Goal: Task Accomplishment & Management: Complete application form

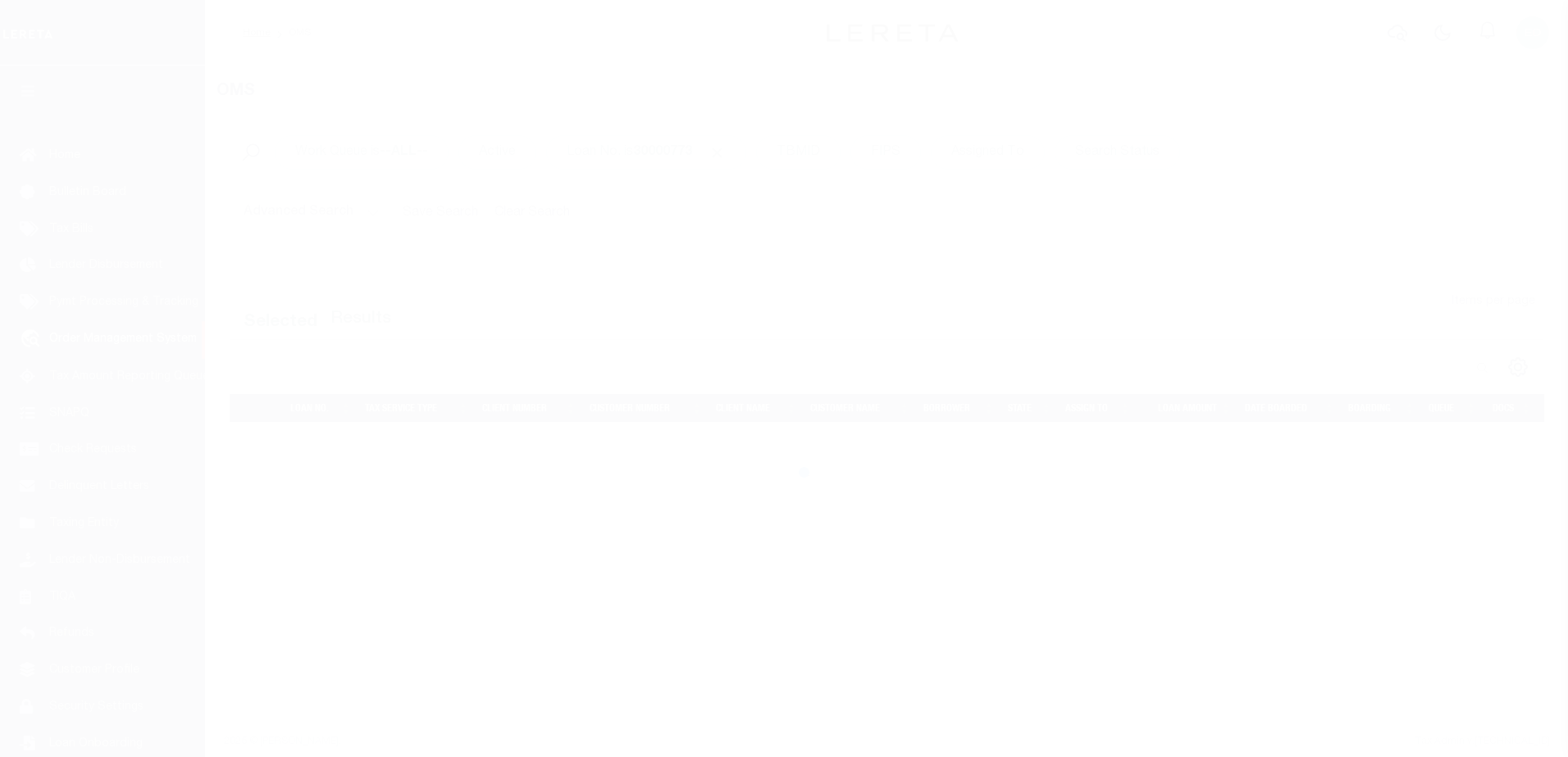
select select "200"
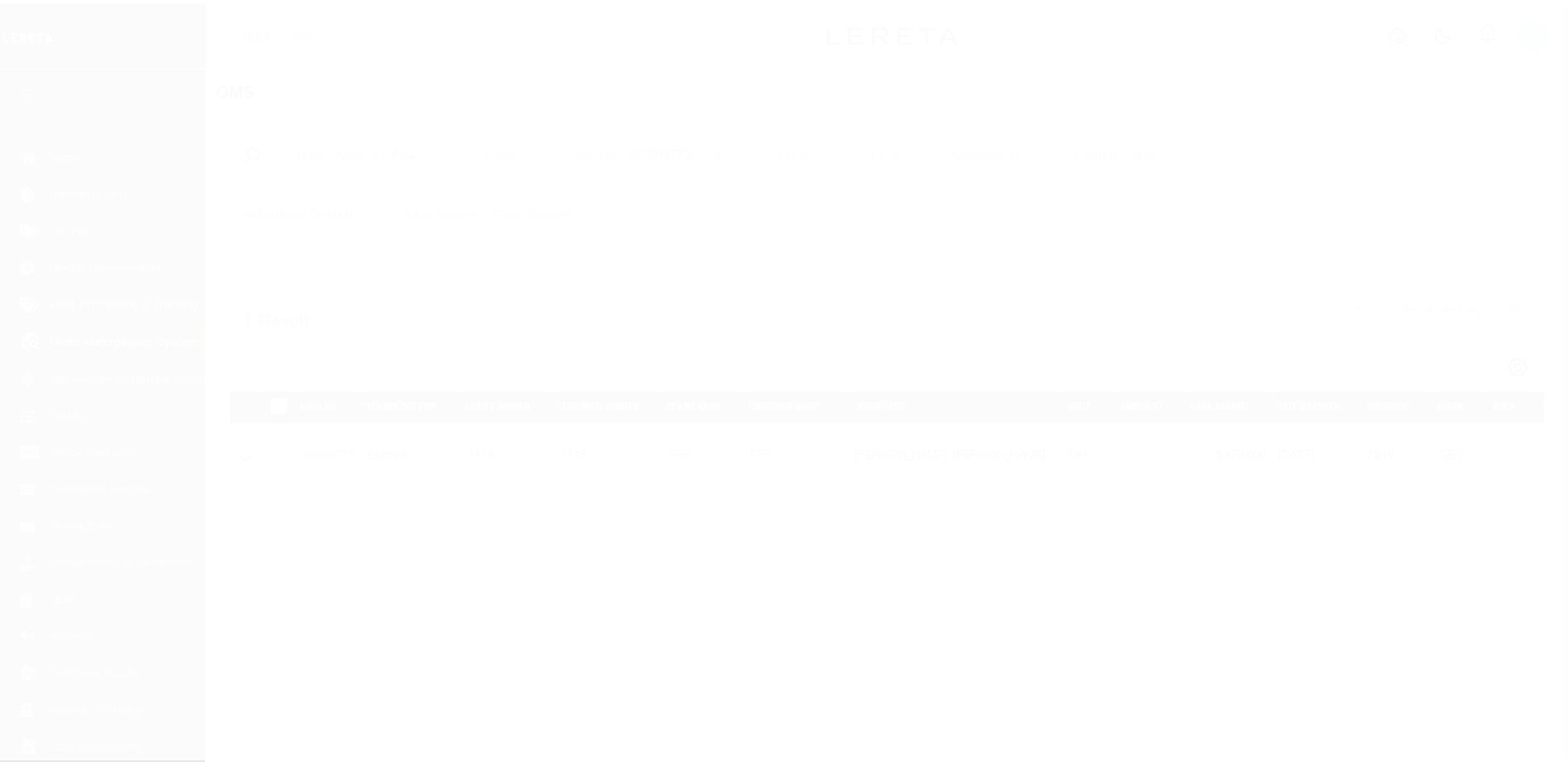
scroll to position [41, 0]
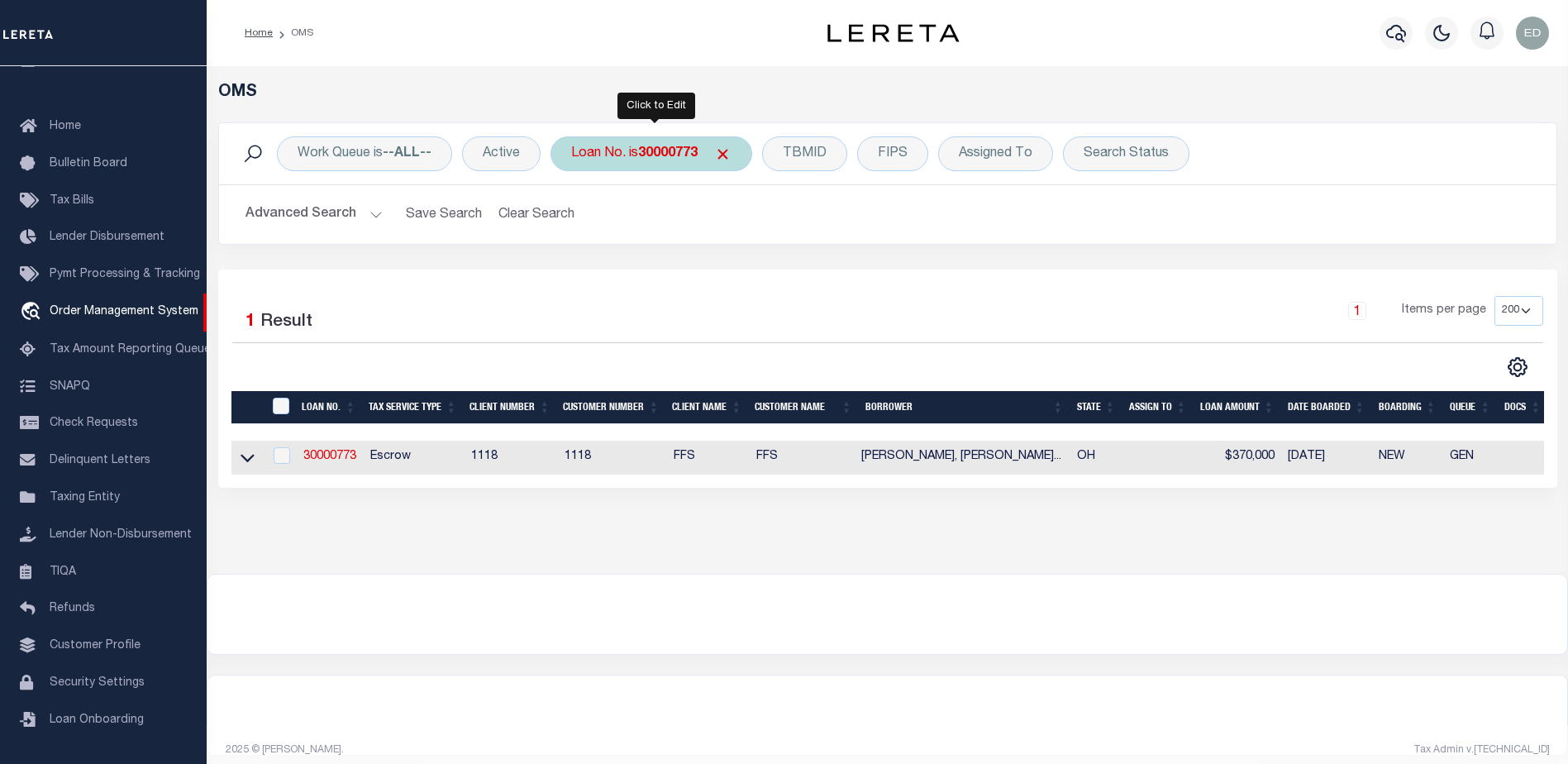
click at [648, 158] on b "30000773" at bounding box center [667, 154] width 59 height 14
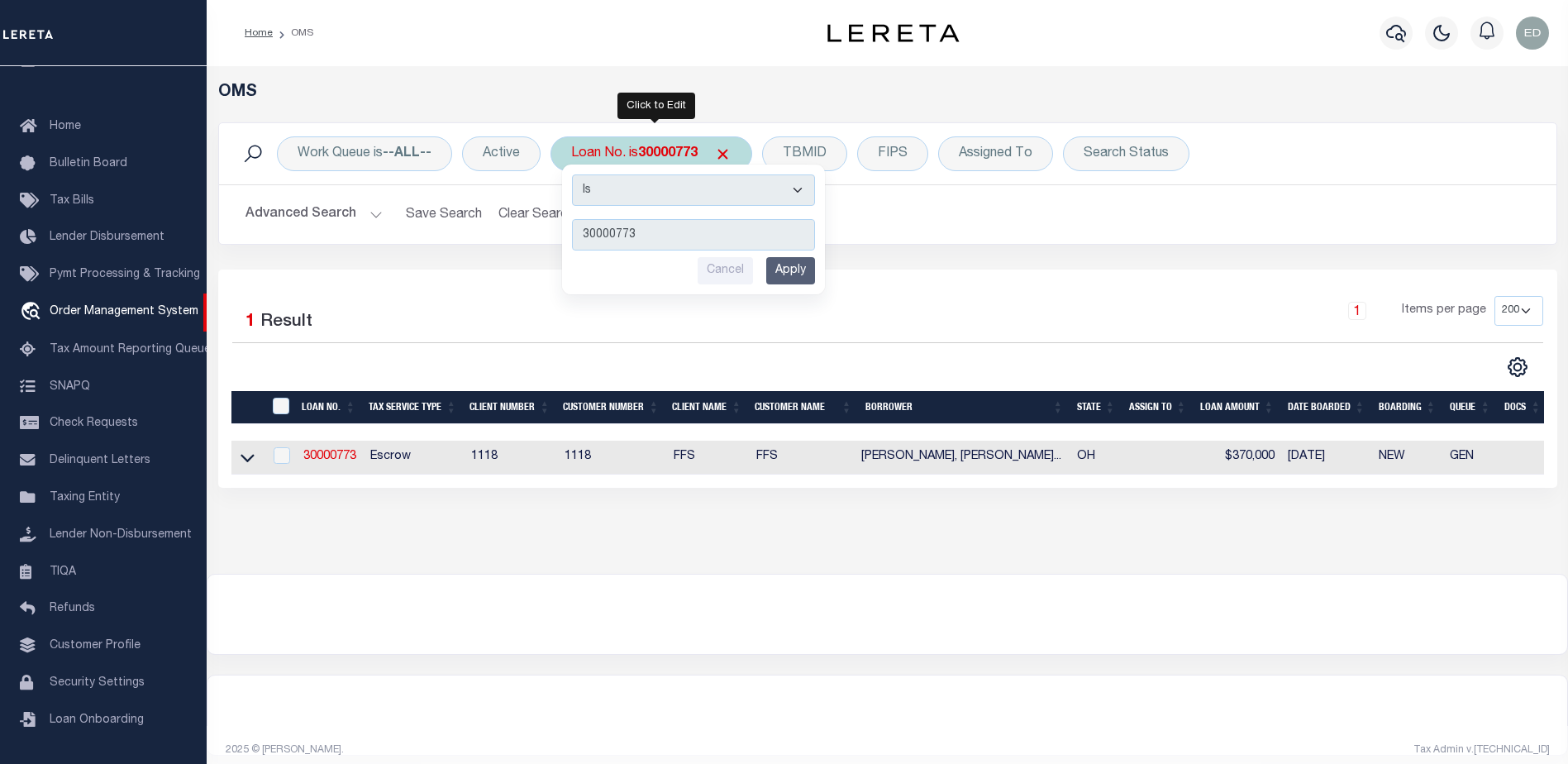
type input "AD-812-01"
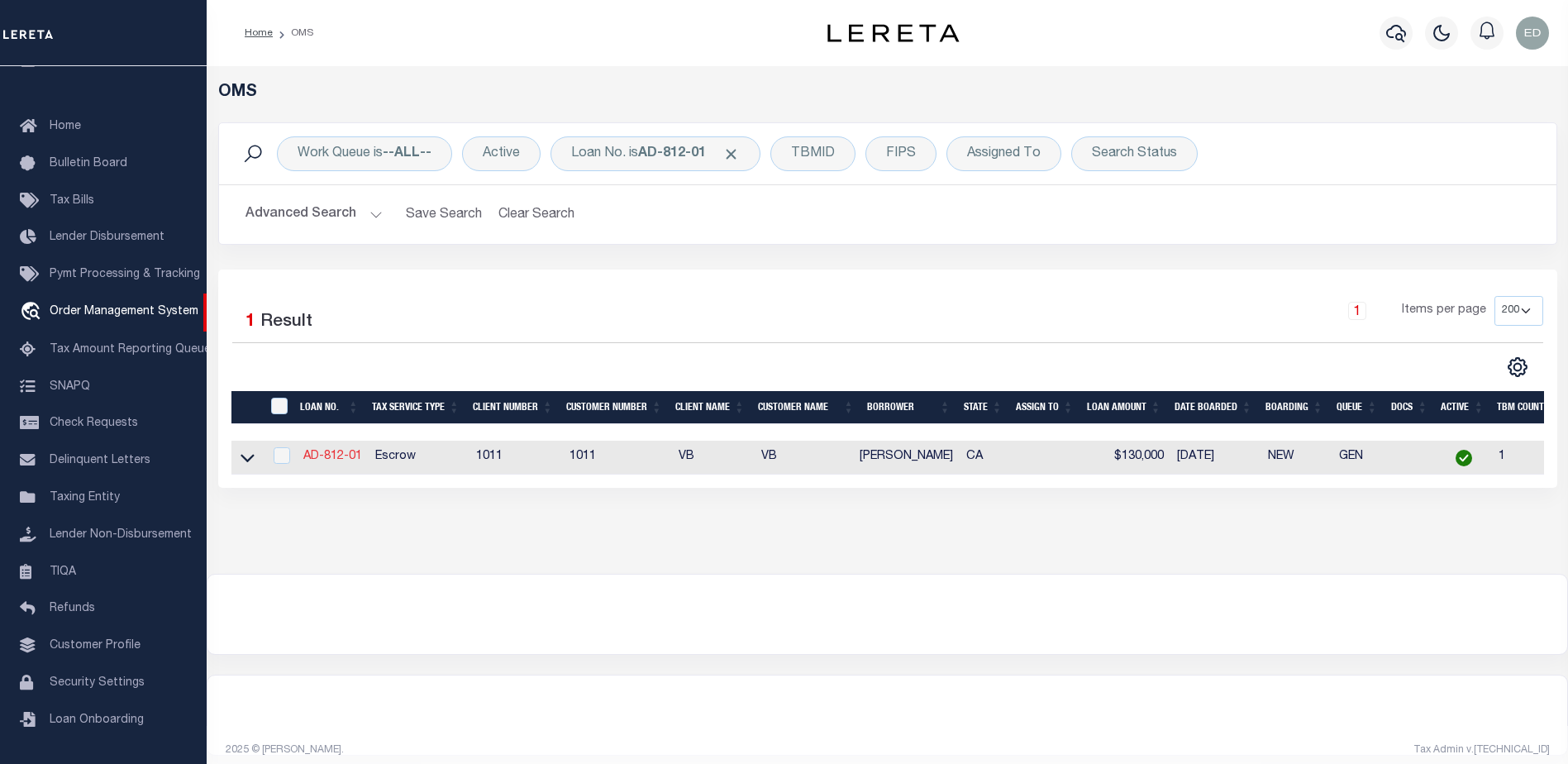
click at [343, 458] on link "AD-812-01" at bounding box center [333, 456] width 58 height 12
type input "AD-812-01"
type input "[PERSON_NAME]"
select select
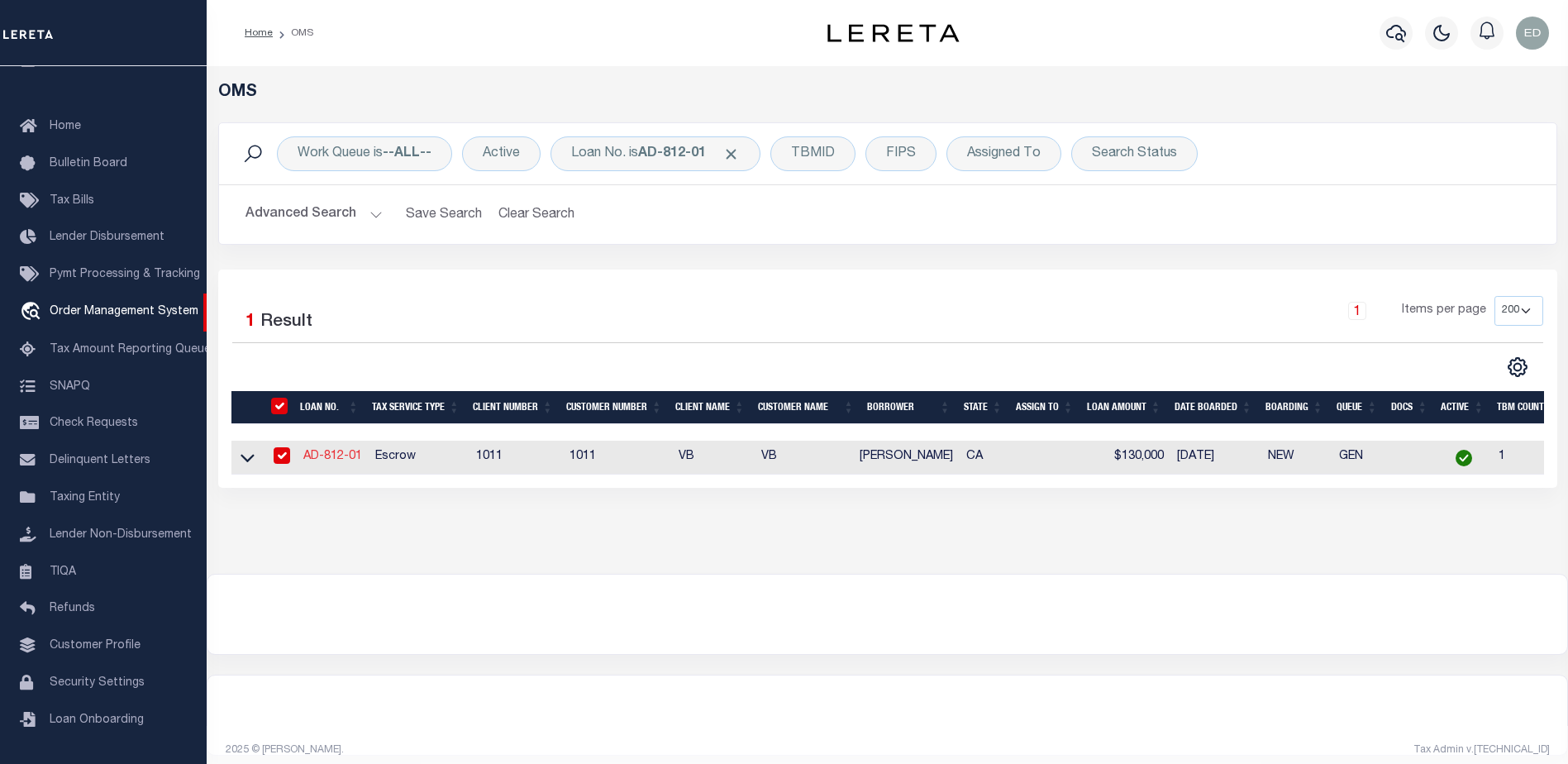
type input "12162 [PERSON_NAME] DR"
type input "[GEOGRAPHIC_DATA]-3931"
type input "[DATE]"
select select "10"
select select "Escrow"
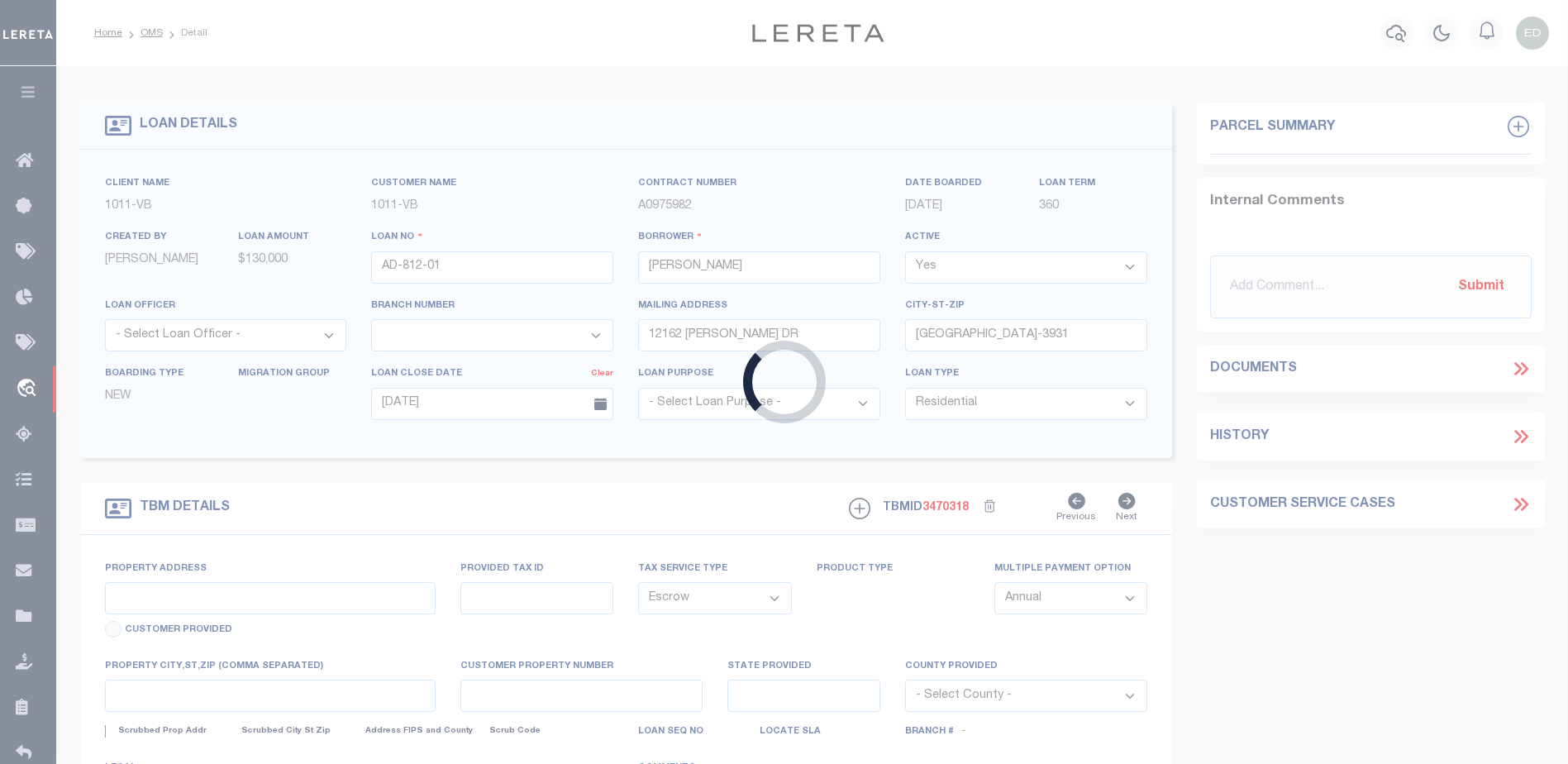
select select "19653"
type input "12162 [PERSON_NAME] DR"
select select
type input "[GEOGRAPHIC_DATA]-3931"
type input "CA"
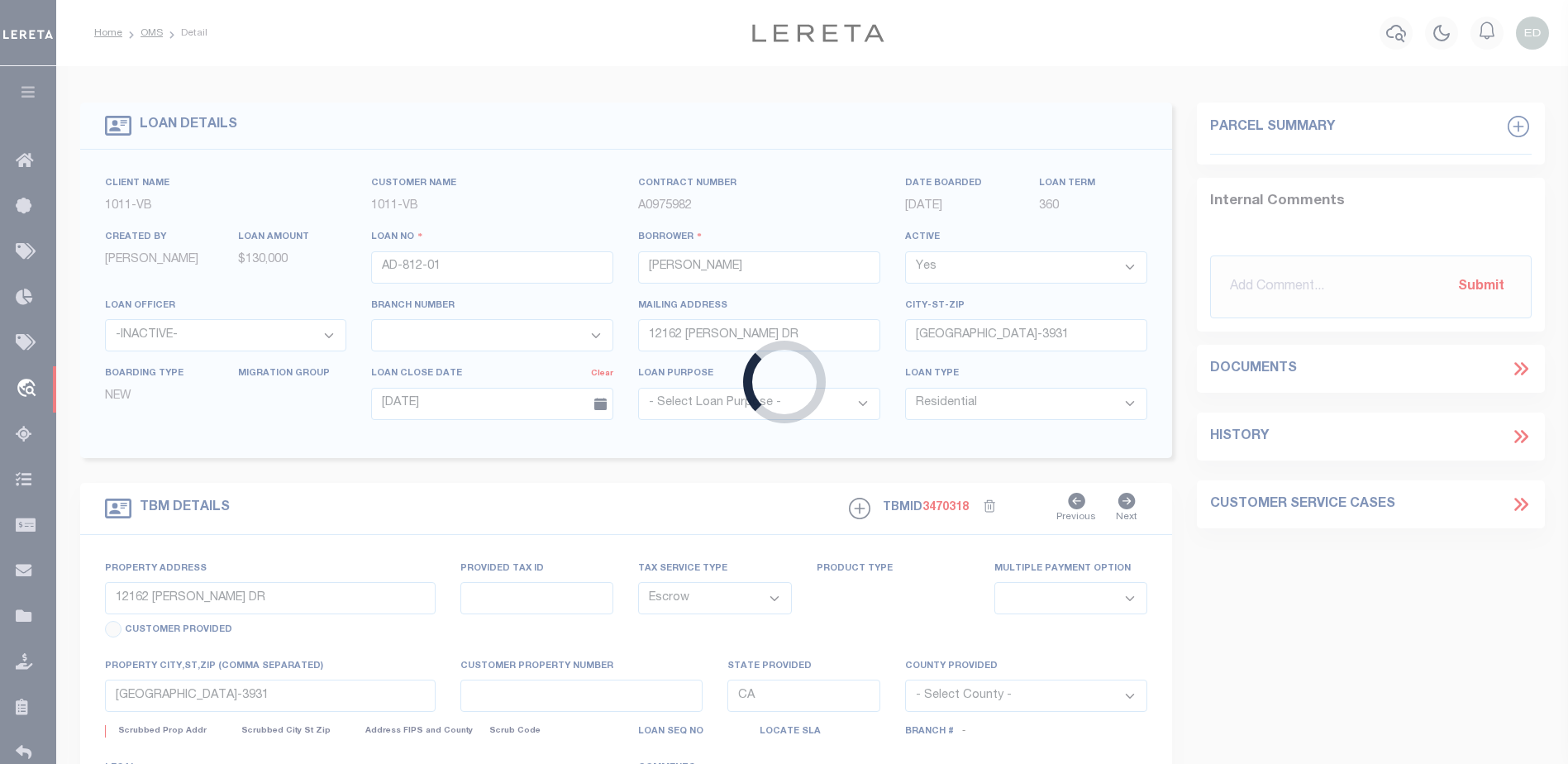
select select
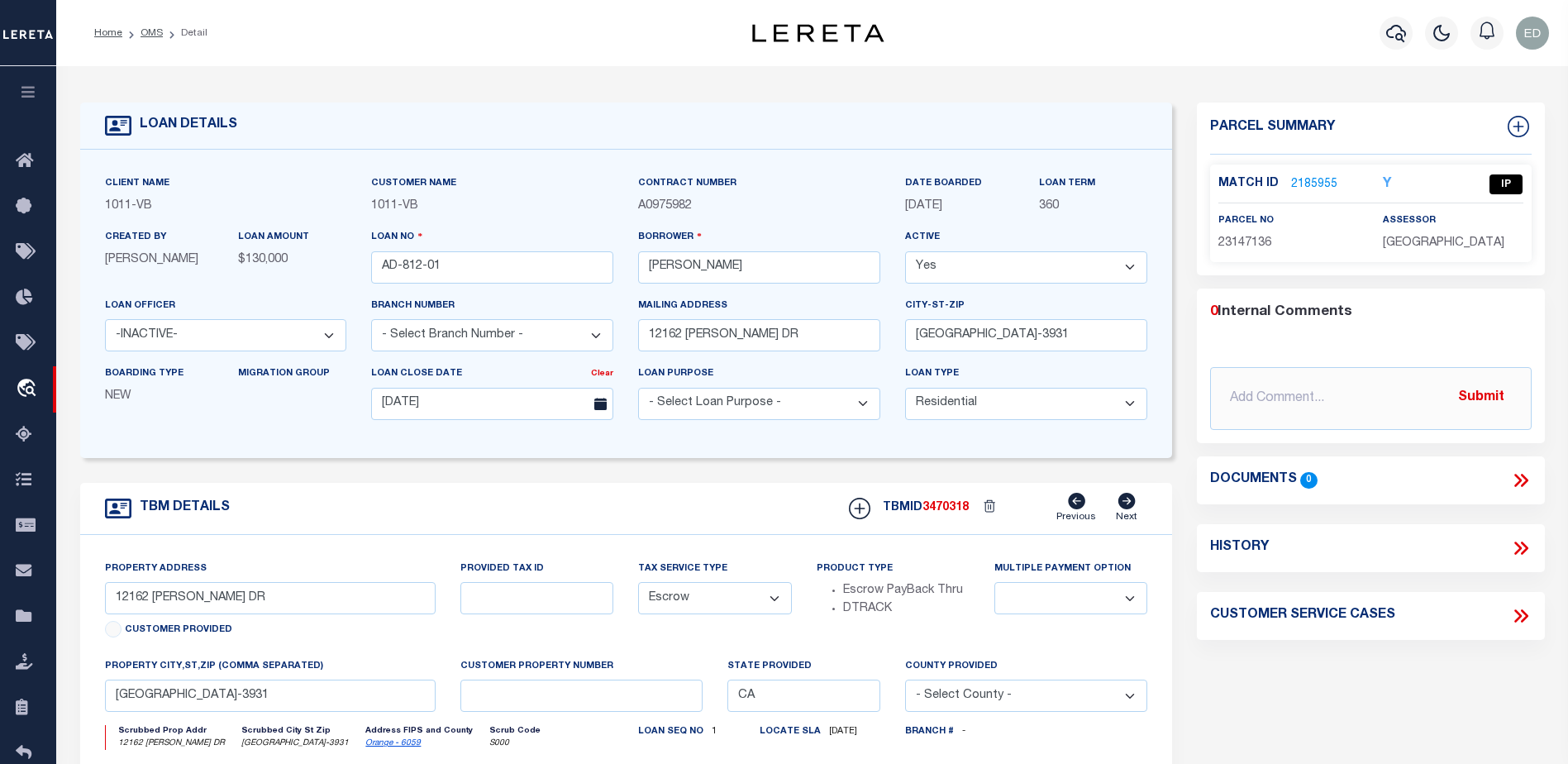
click at [953, 512] on span "3470318" at bounding box center [946, 508] width 47 height 12
copy span "3470318"
drag, startPoint x: 1340, startPoint y: 182, endPoint x: 1290, endPoint y: 184, distance: 50.0
click at [1290, 184] on div "Match ID 2185955" at bounding box center [1289, 184] width 140 height 18
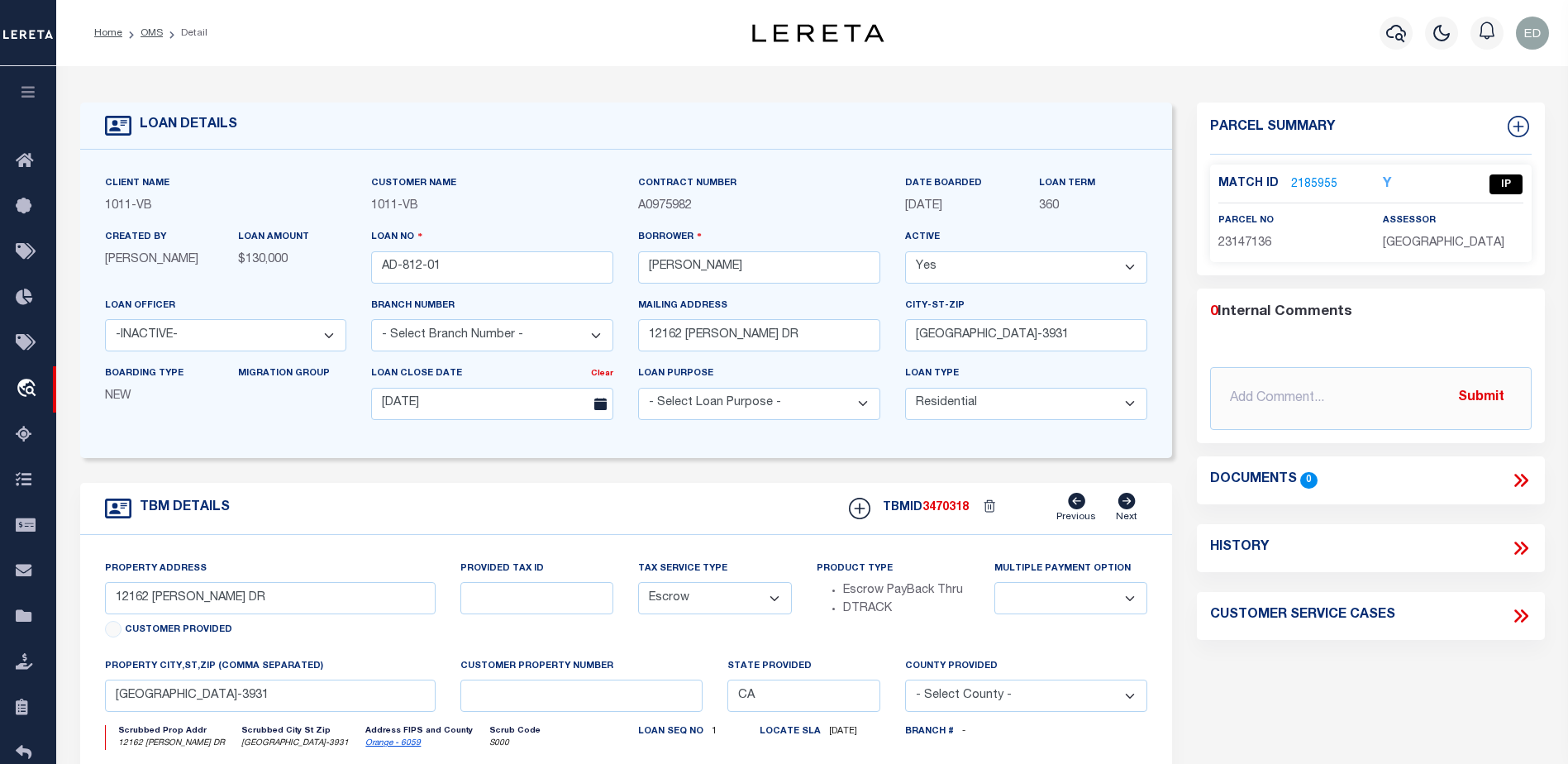
drag, startPoint x: 1285, startPoint y: 182, endPoint x: 1331, endPoint y: 182, distance: 46.0
click at [1331, 182] on div "Match ID 2185955" at bounding box center [1289, 184] width 140 height 18
click at [1318, 184] on link "2185955" at bounding box center [1315, 185] width 47 height 18
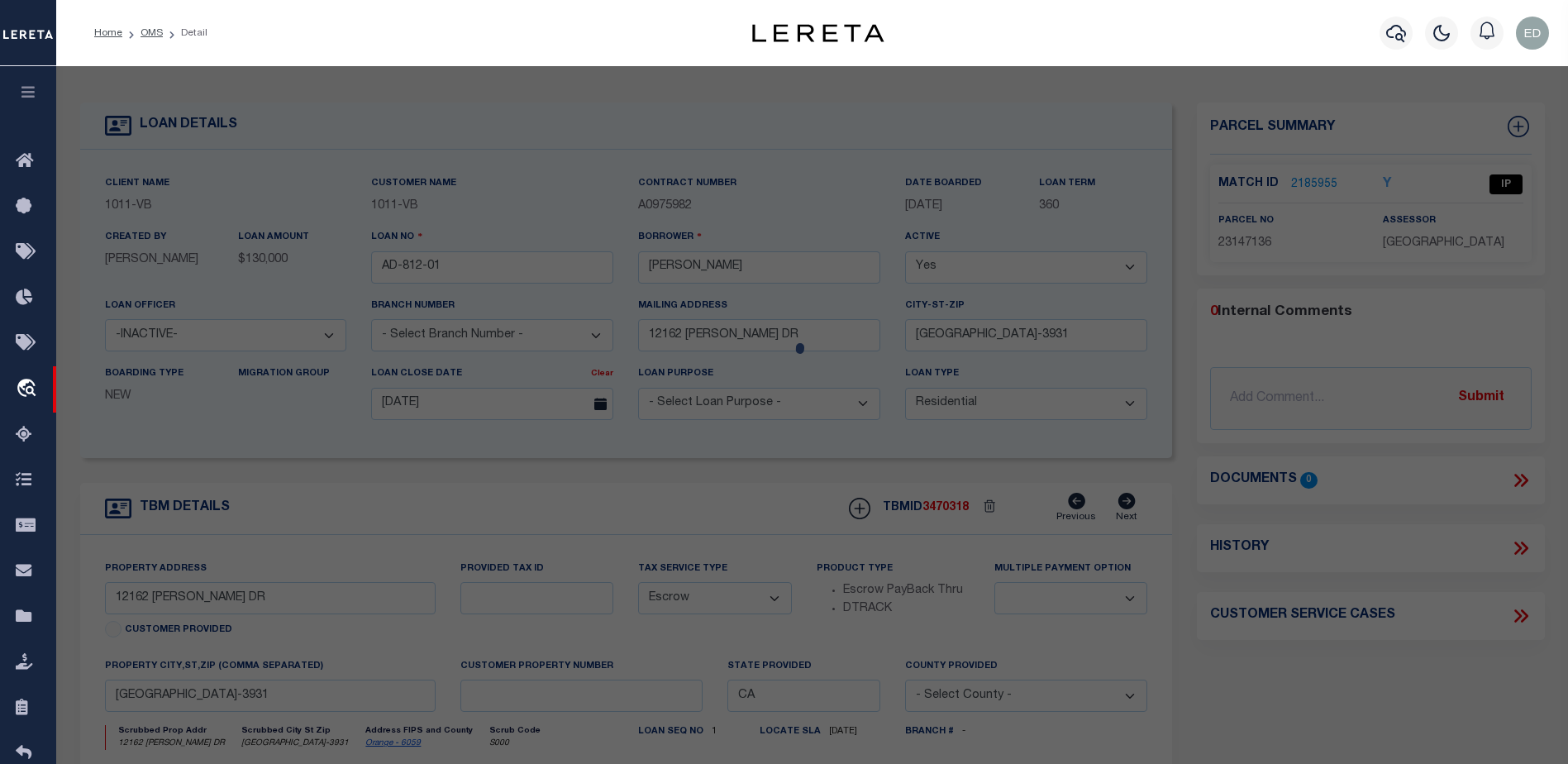
checkbox input "false"
select select "IP"
type input "[GEOGRAPHIC_DATA] COMMUNITY LP"
select select "ATL"
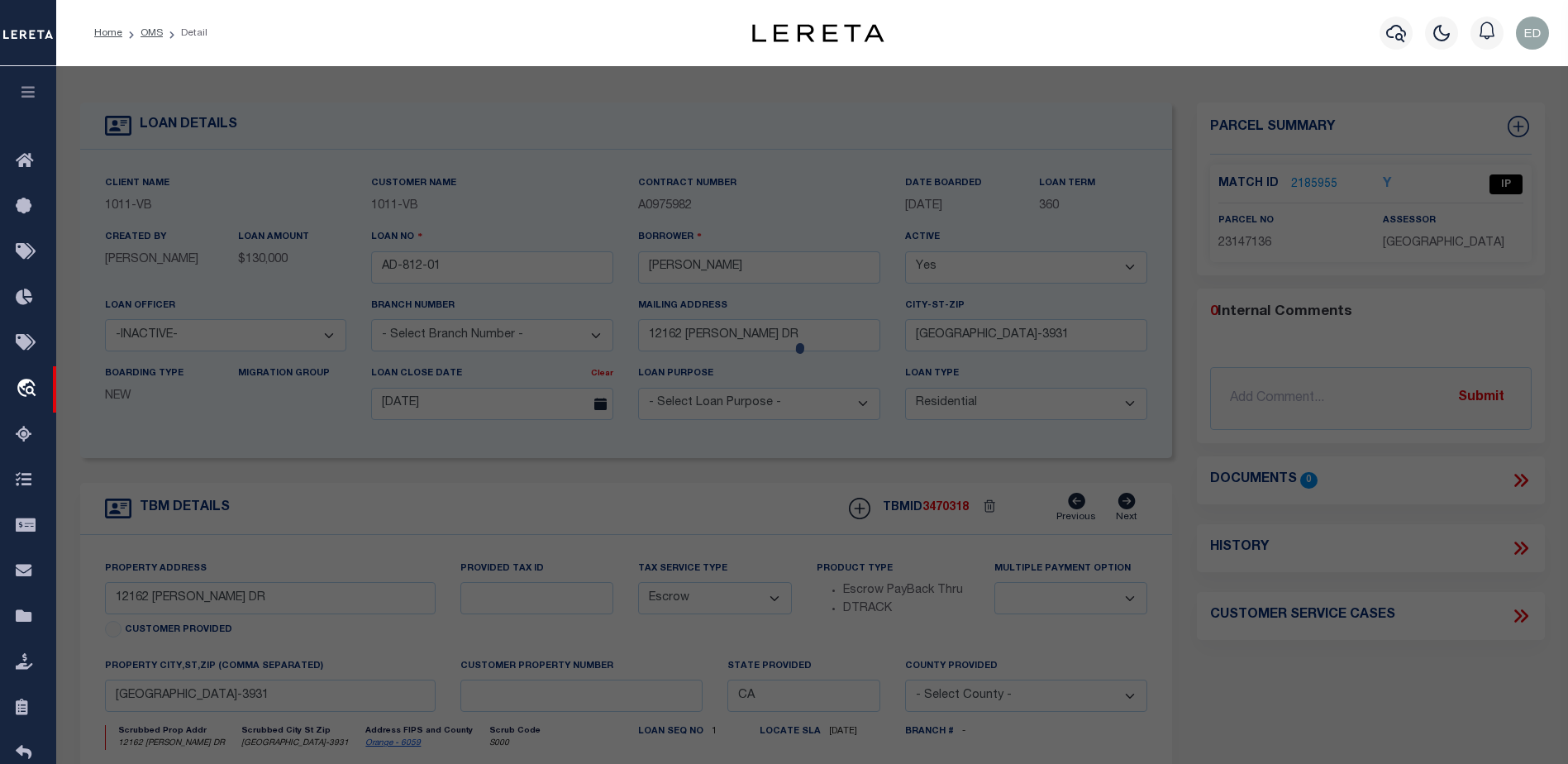
select select "ADD"
type input "12162 [PERSON_NAME] DR"
checkbox input "false"
type input "[GEOGRAPHIC_DATA]"
type textarea "N TR 5503 BLK LOT 6"
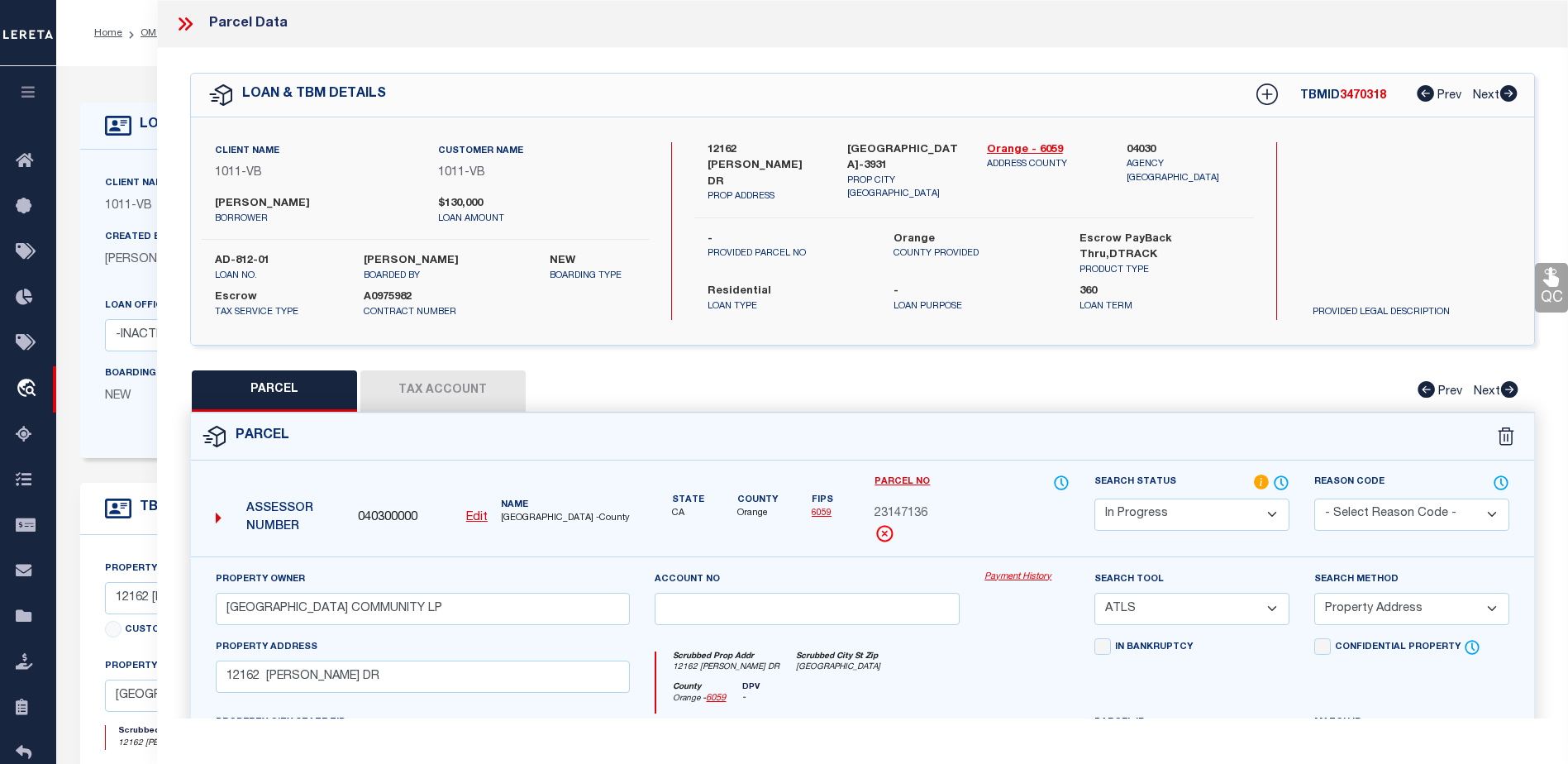
scroll to position [165, 0]
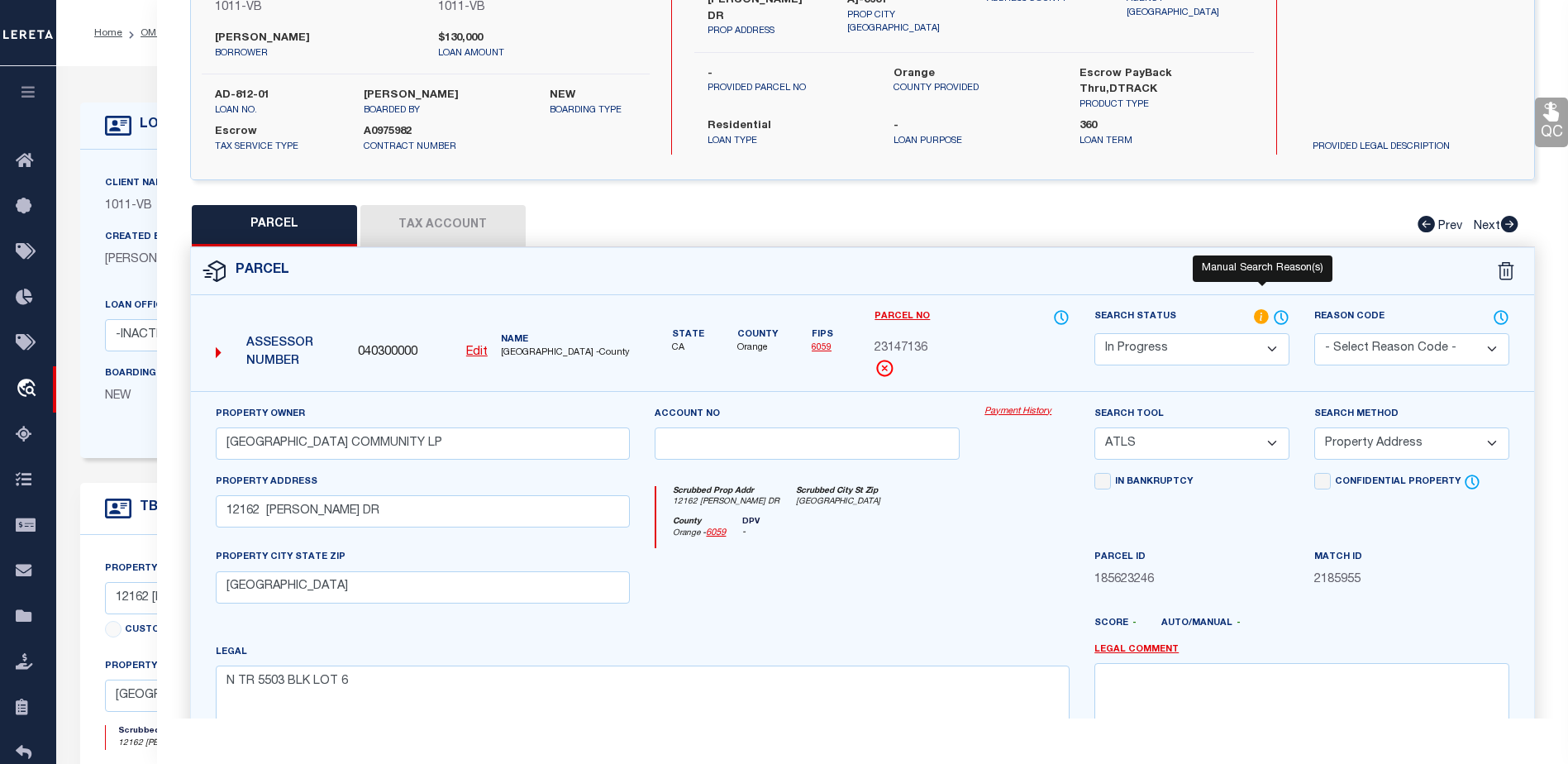
click at [1263, 314] on icon at bounding box center [1261, 316] width 15 height 15
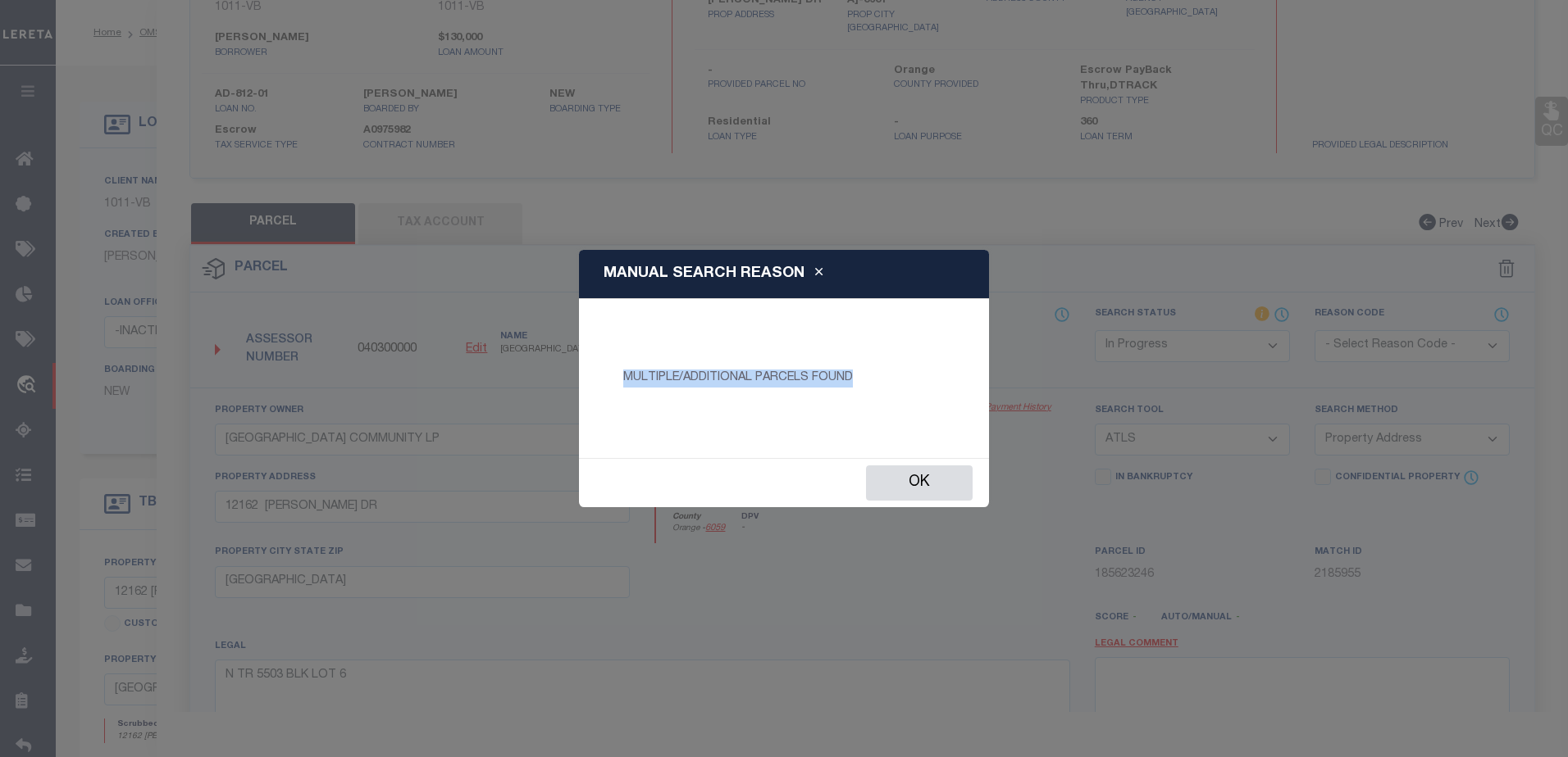
drag, startPoint x: 623, startPoint y: 376, endPoint x: 866, endPoint y: 379, distance: 243.0
click at [866, 379] on p "MULTIPLE/ADDITIONAL PARCELS FOUND" at bounding box center [784, 378] width 346 height 18
click at [864, 379] on p "MULTIPLE/ADDITIONAL PARCELS FOUND" at bounding box center [784, 378] width 346 height 18
click at [936, 473] on button "Ok" at bounding box center [920, 483] width 106 height 36
